Goal: Task Accomplishment & Management: Complete application form

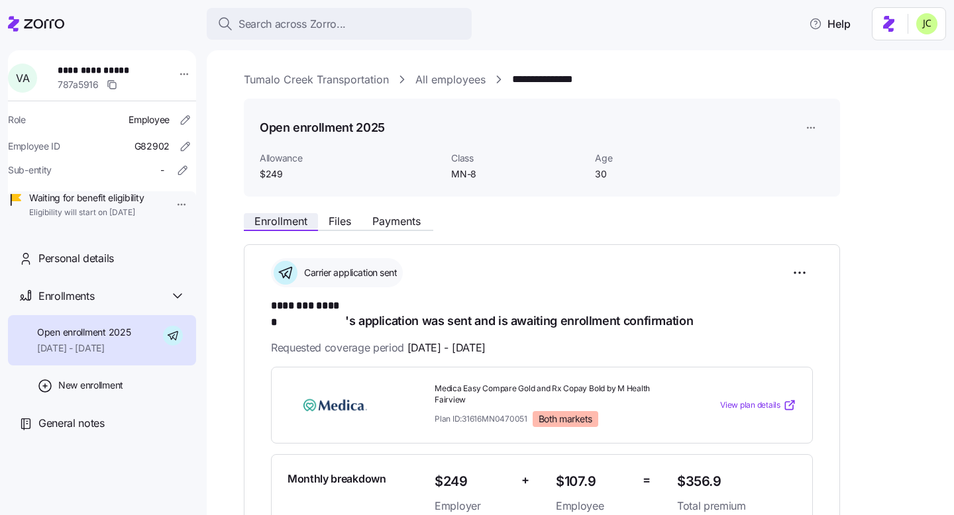
scroll to position [364, 0]
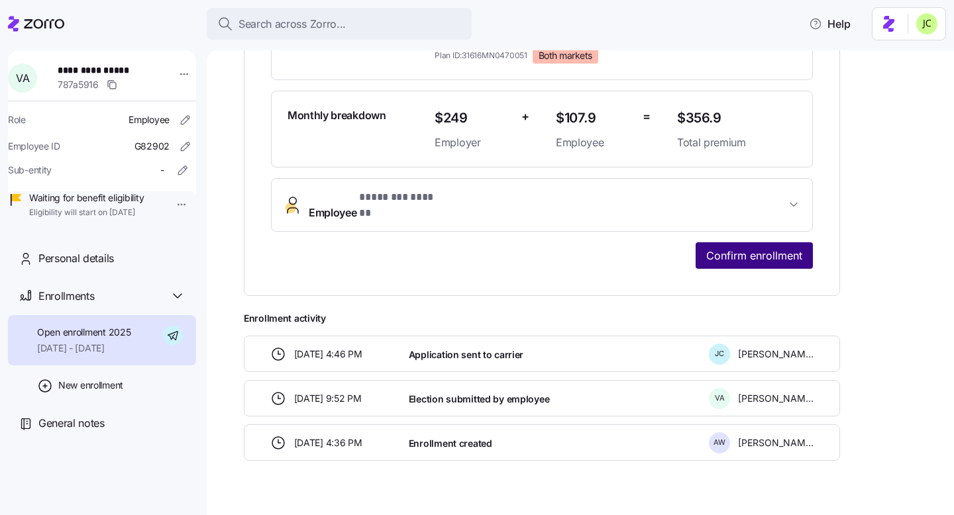
click at [780, 248] on span "Confirm enrollment" at bounding box center [754, 256] width 96 height 16
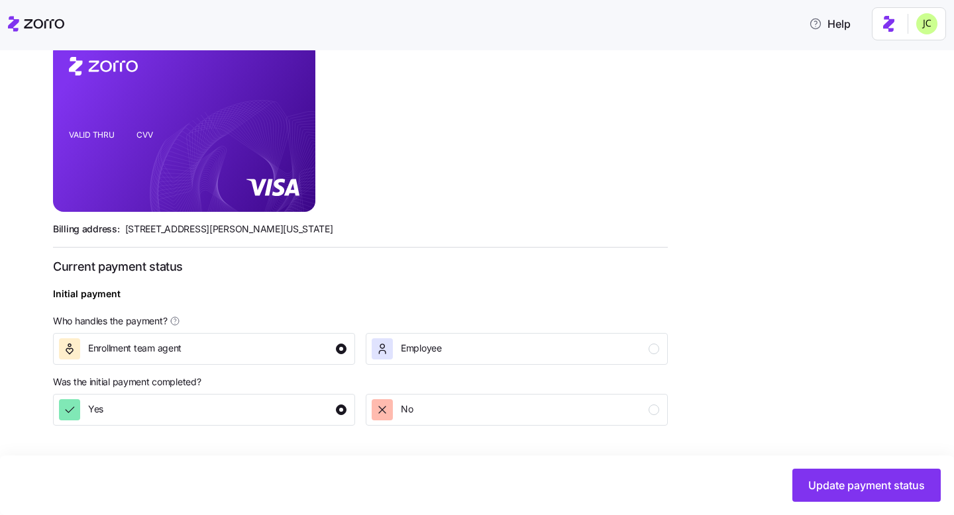
scroll to position [327, 0]
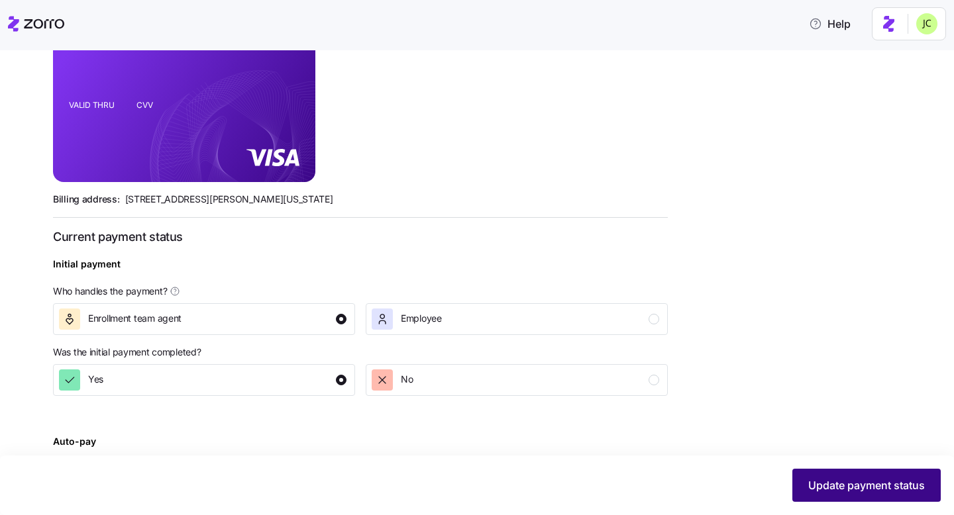
click at [872, 496] on button "Update payment status" at bounding box center [866, 485] width 148 height 33
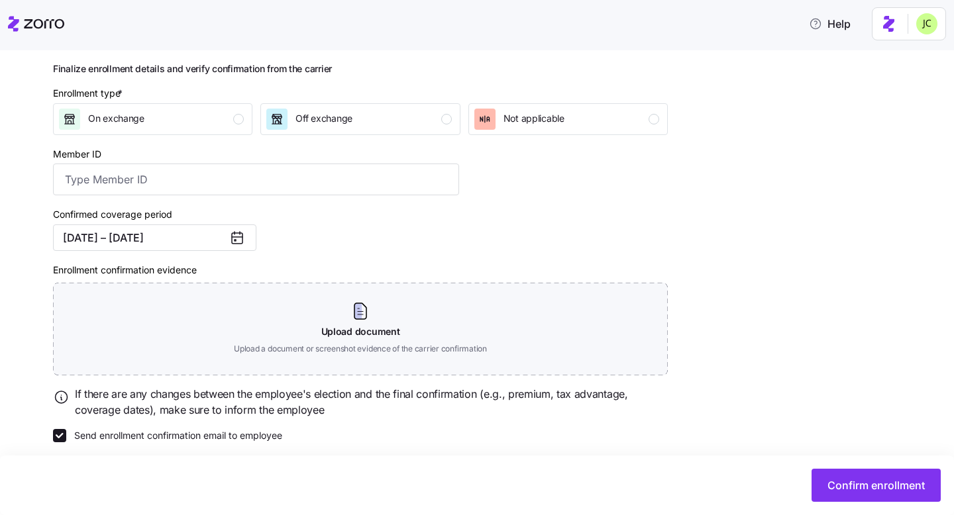
scroll to position [174, 0]
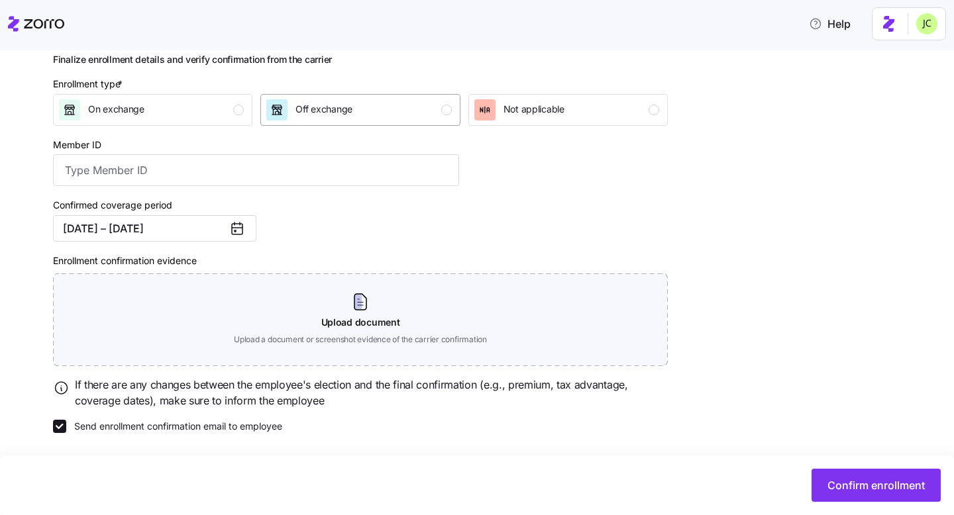
click at [337, 103] on span "Off exchange" at bounding box center [323, 109] width 57 height 13
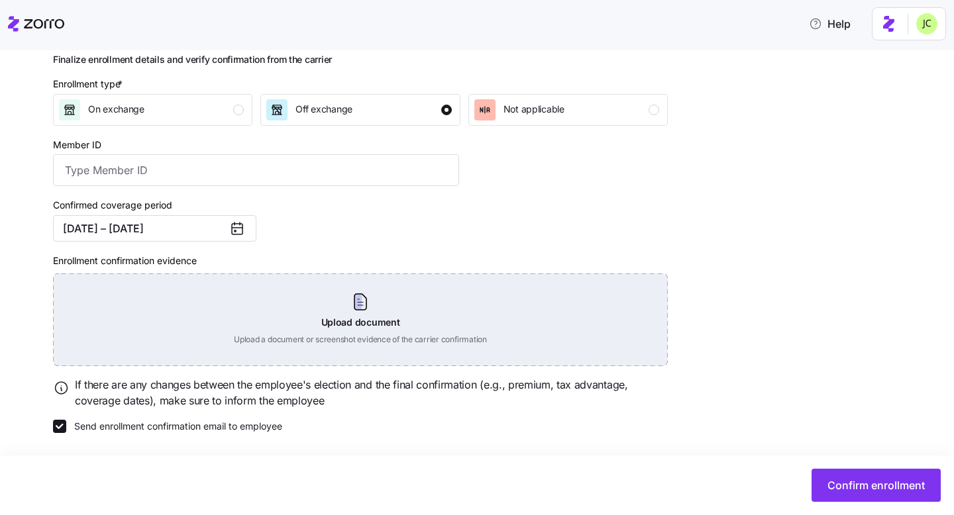
click at [261, 301] on div "Upload document Upload a document or screenshot evidence of the carrier confirm…" at bounding box center [360, 320] width 615 height 93
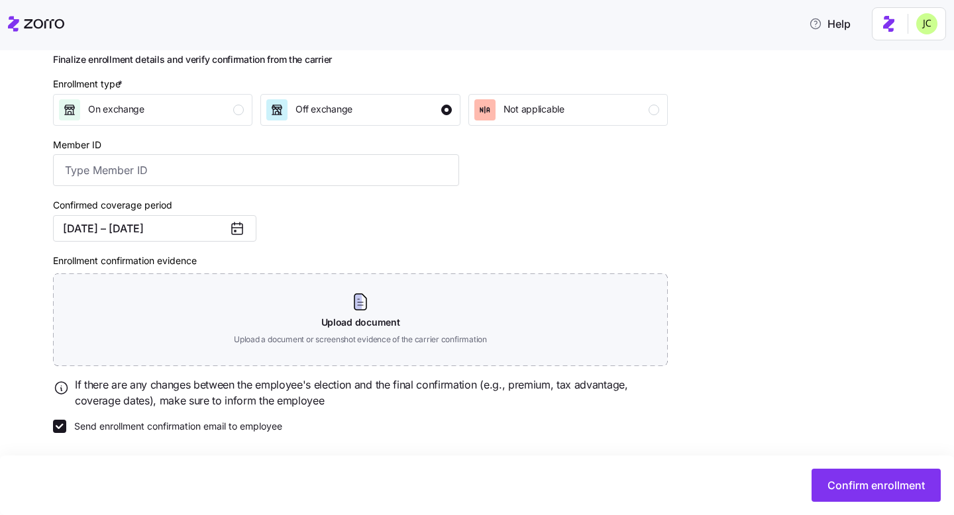
scroll to position [114, 0]
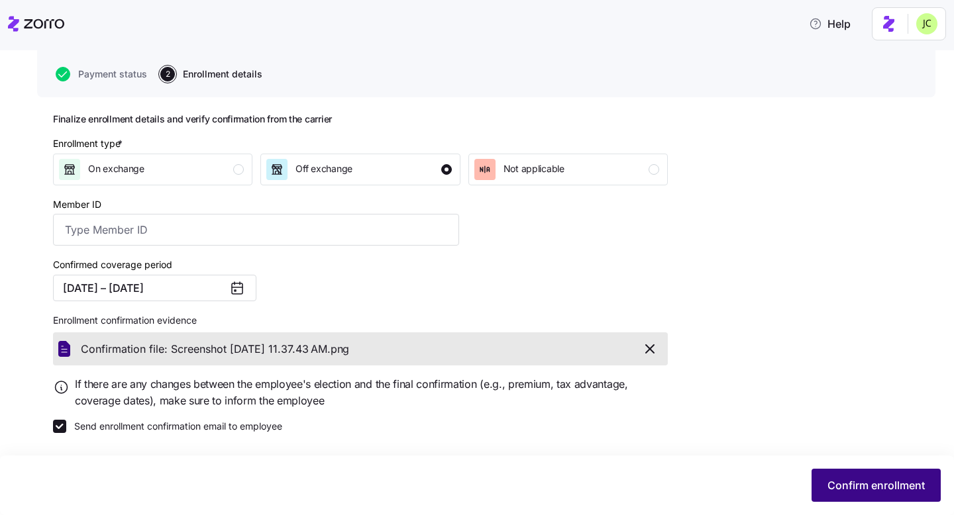
click at [892, 493] on button "Confirm enrollment" at bounding box center [875, 485] width 129 height 33
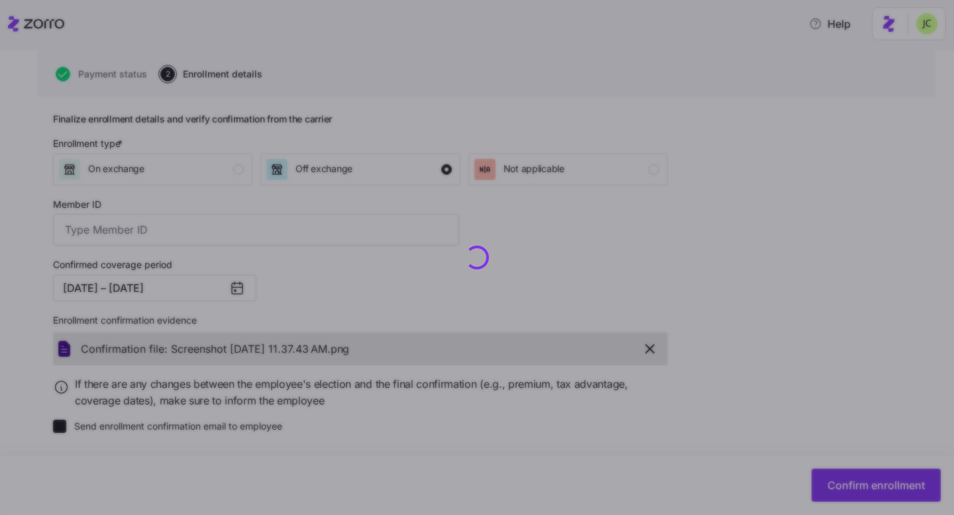
checkbox input "false"
